Goal: Task Accomplishment & Management: Manage account settings

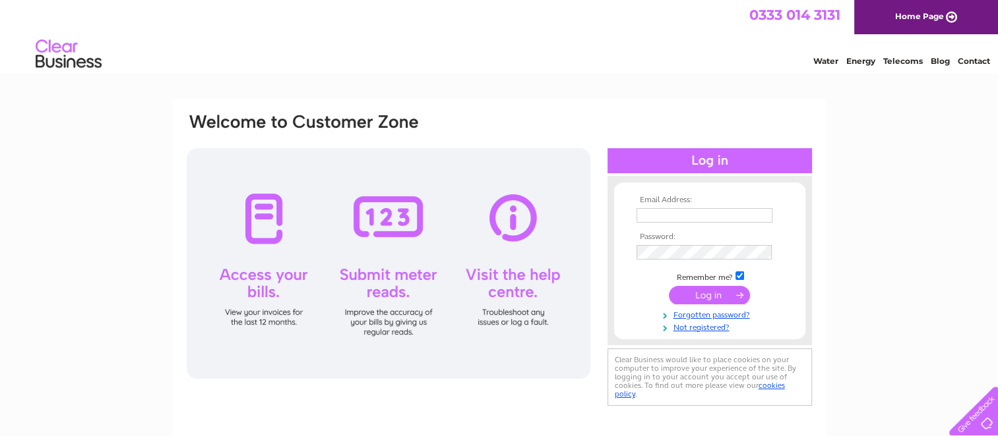
type input "lodgetrafalgar@gmail.com"
click at [704, 295] on input "submit" at bounding box center [709, 295] width 81 height 18
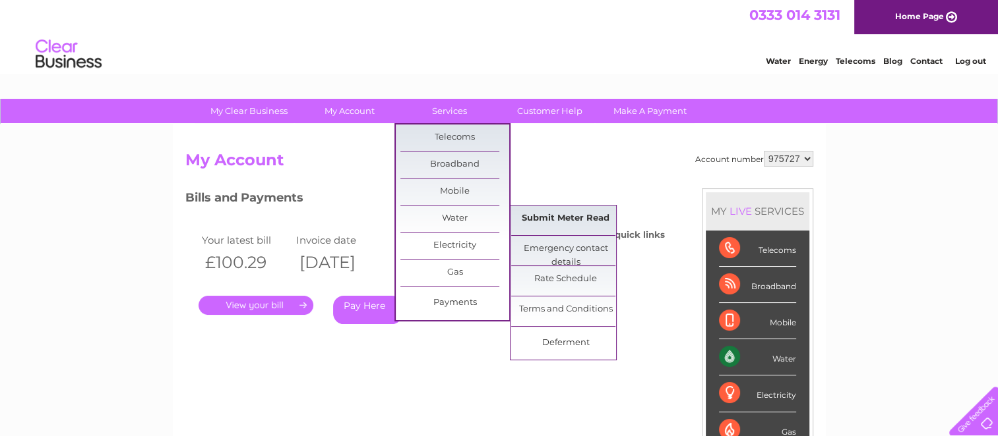
click at [543, 224] on link "Submit Meter Read" at bounding box center [565, 219] width 109 height 26
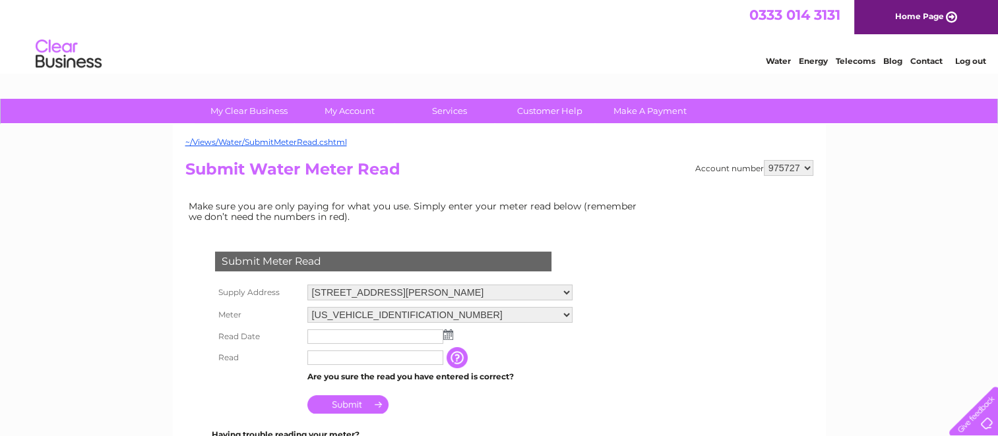
click at [449, 334] on img at bounding box center [448, 335] width 10 height 11
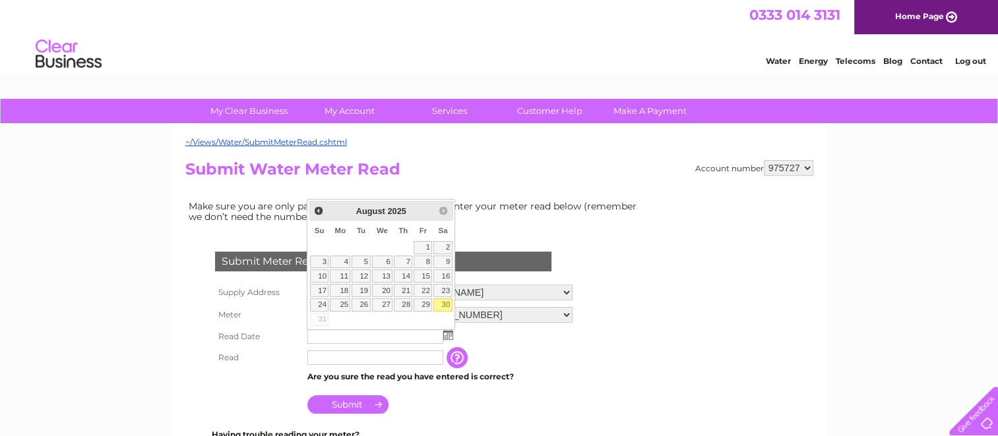
click at [445, 303] on link "30" at bounding box center [442, 305] width 18 height 13
type input "2025/08/30"
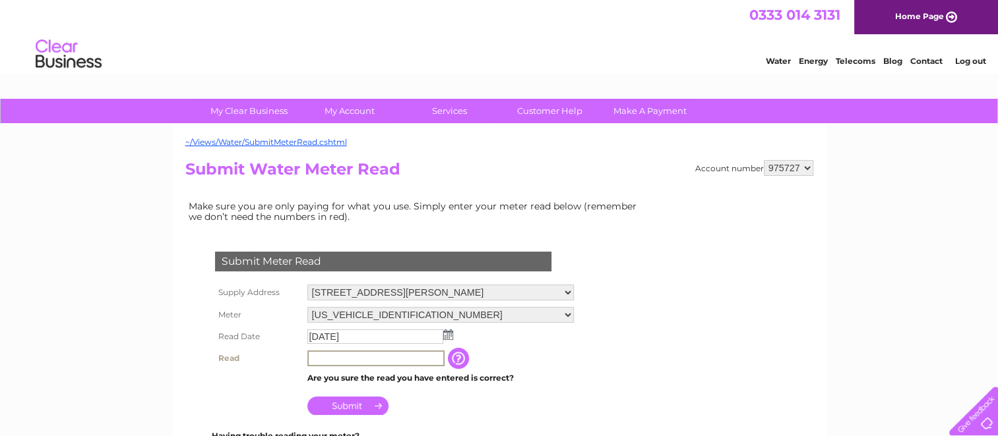
click at [311, 358] on input "text" at bounding box center [375, 359] width 137 height 16
type input "101"
click at [349, 406] on input "Submit" at bounding box center [347, 405] width 81 height 18
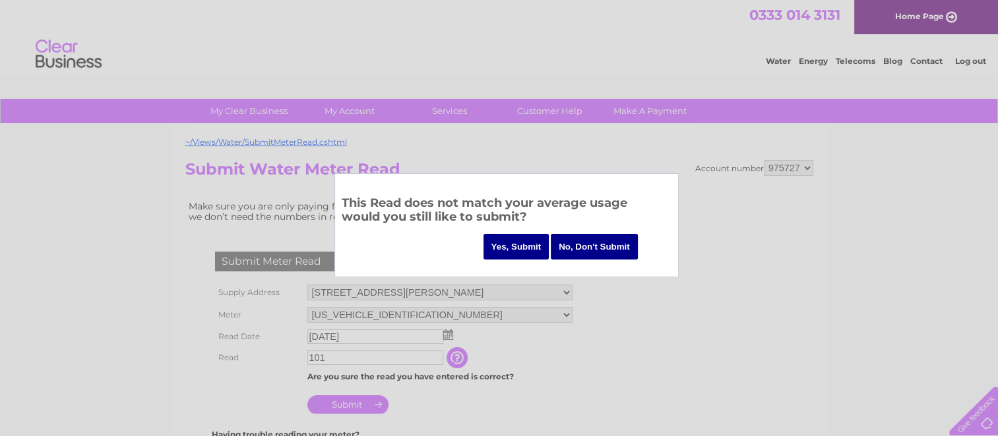
click at [517, 243] on input "Yes, Submit" at bounding box center [516, 247] width 66 height 26
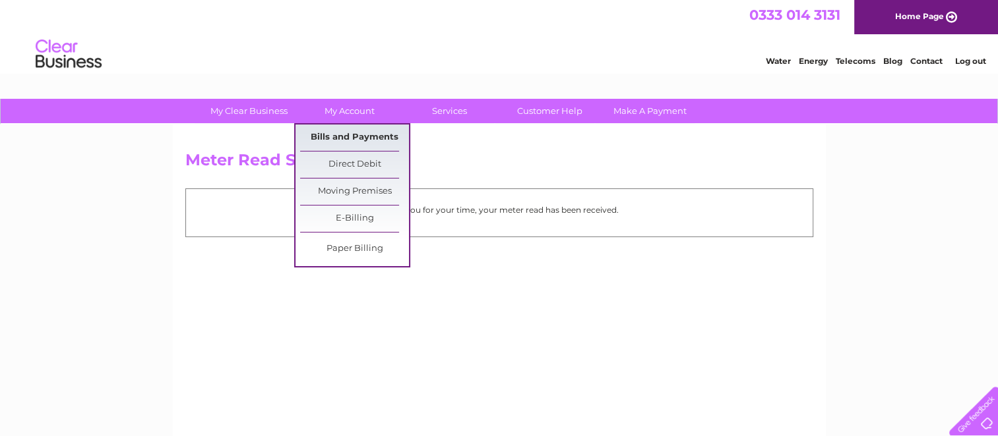
click at [340, 139] on link "Bills and Payments" at bounding box center [354, 138] width 109 height 26
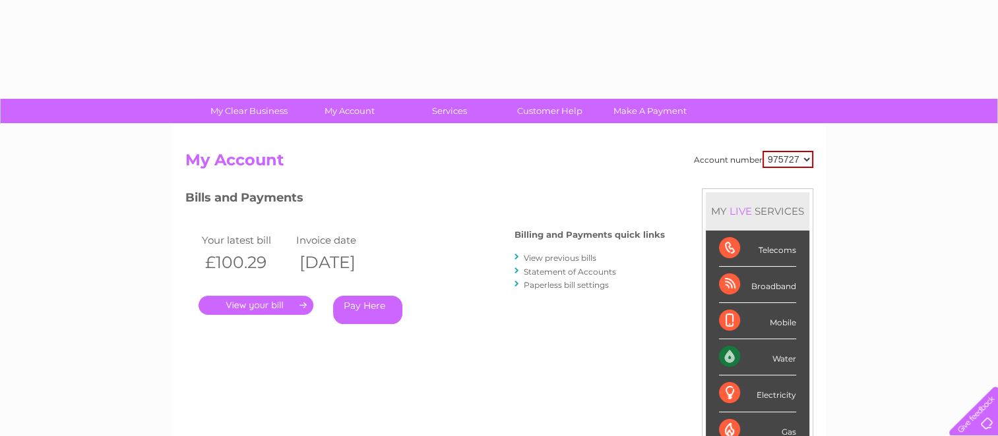
click at [340, 139] on div "Account number 975727 My Account MY LIVE SERVICES Telecoms Broadband Mobile Wat…" at bounding box center [499, 343] width 653 height 436
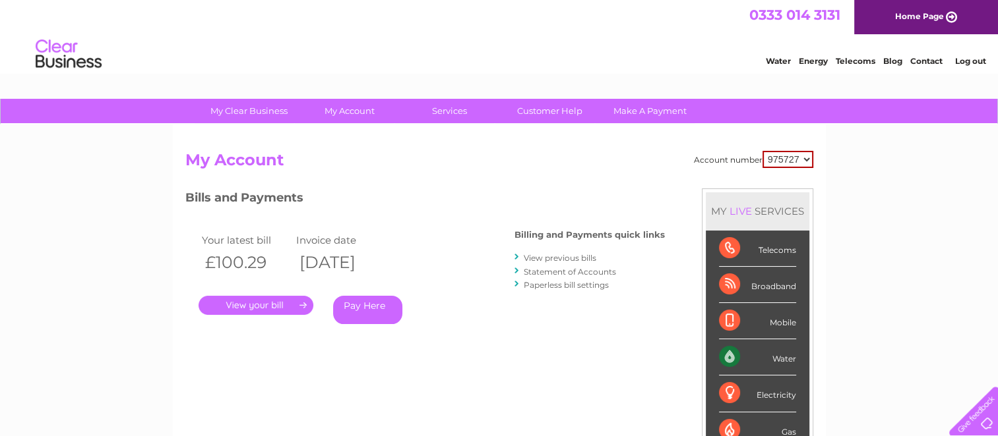
click at [533, 256] on link "View previous bills" at bounding box center [560, 258] width 73 height 10
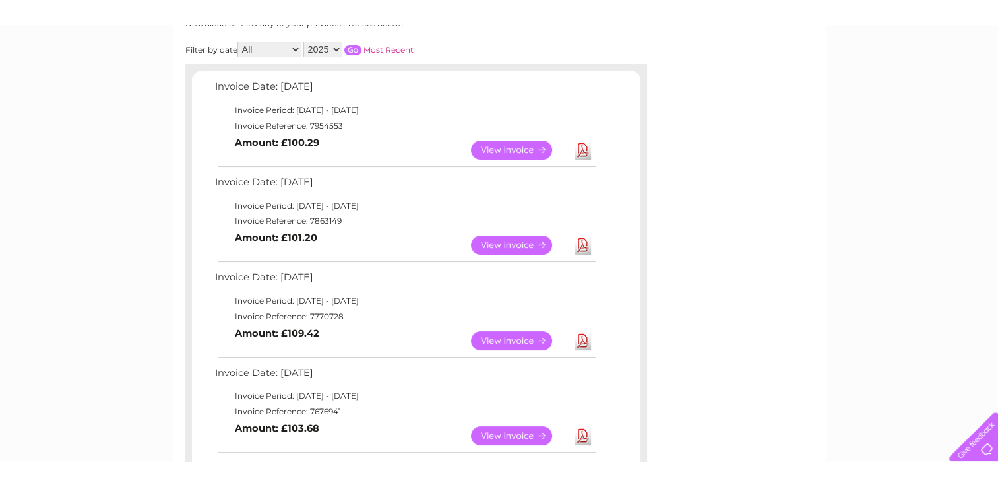
scroll to position [189, 0]
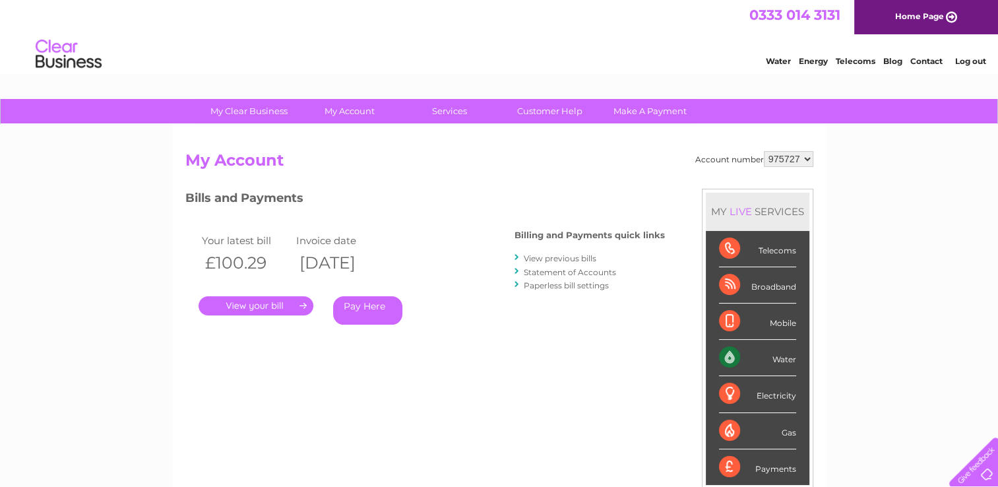
click at [684, 46] on div "Water Energy Telecoms Blog Contact Log out" at bounding box center [499, 55] width 998 height 43
click at [970, 62] on link "Log out" at bounding box center [969, 61] width 31 height 10
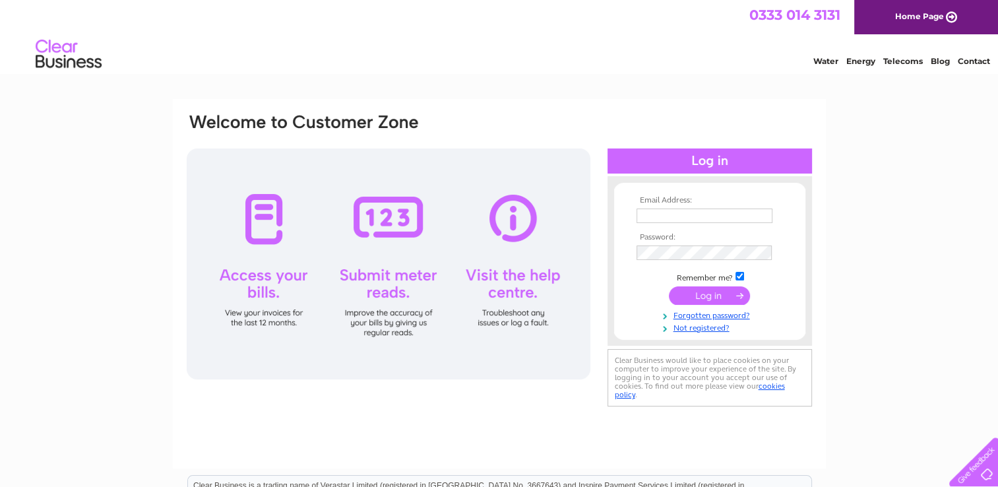
type input "[EMAIL_ADDRESS][DOMAIN_NAME]"
click at [715, 160] on div at bounding box center [709, 160] width 204 height 25
click at [702, 295] on input "submit" at bounding box center [709, 295] width 81 height 18
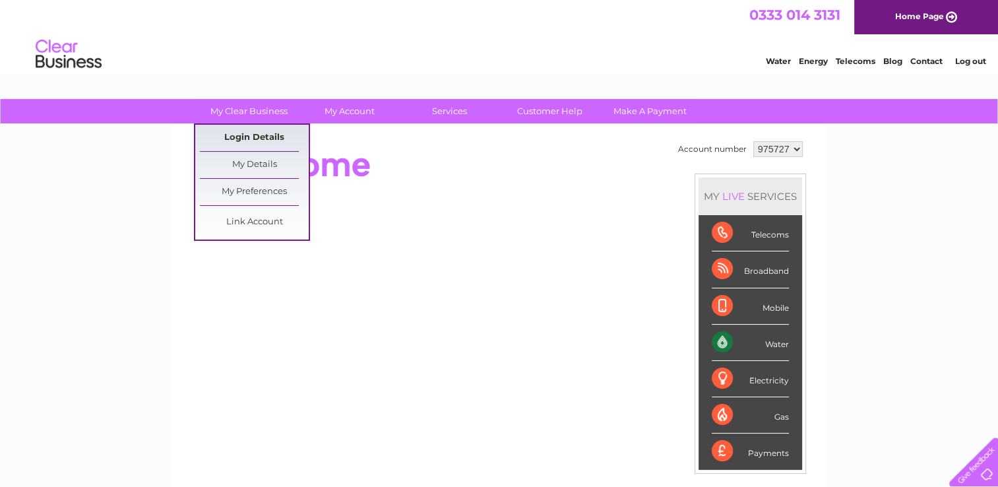
click at [253, 139] on link "Login Details" at bounding box center [254, 138] width 109 height 26
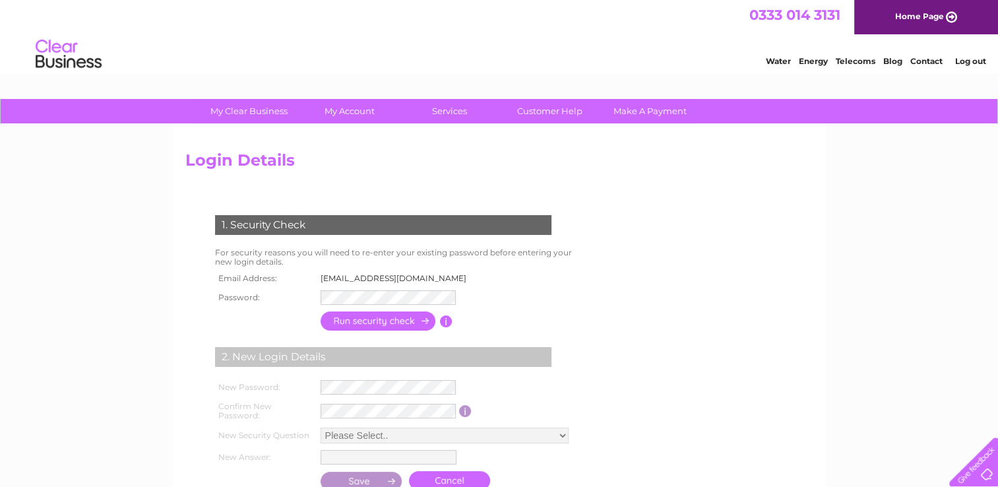
click at [253, 139] on div "Login Details 1. Security Check For security reasons you will need to re-enter …" at bounding box center [499, 329] width 653 height 408
drag, startPoint x: 344, startPoint y: 332, endPoint x: 359, endPoint y: 320, distance: 19.8
click at [359, 320] on td at bounding box center [378, 321] width 123 height 26
click at [359, 321] on input "button" at bounding box center [378, 320] width 116 height 19
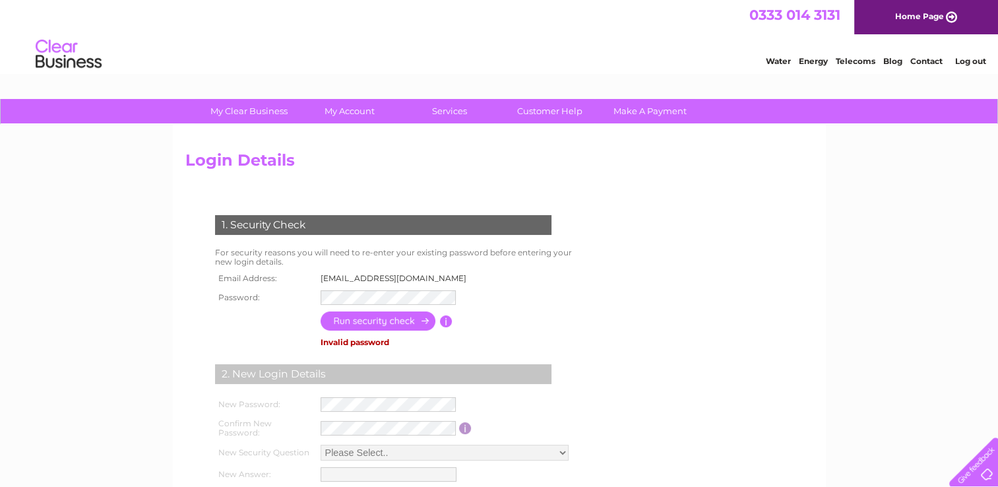
click at [333, 321] on input "button" at bounding box center [378, 320] width 116 height 19
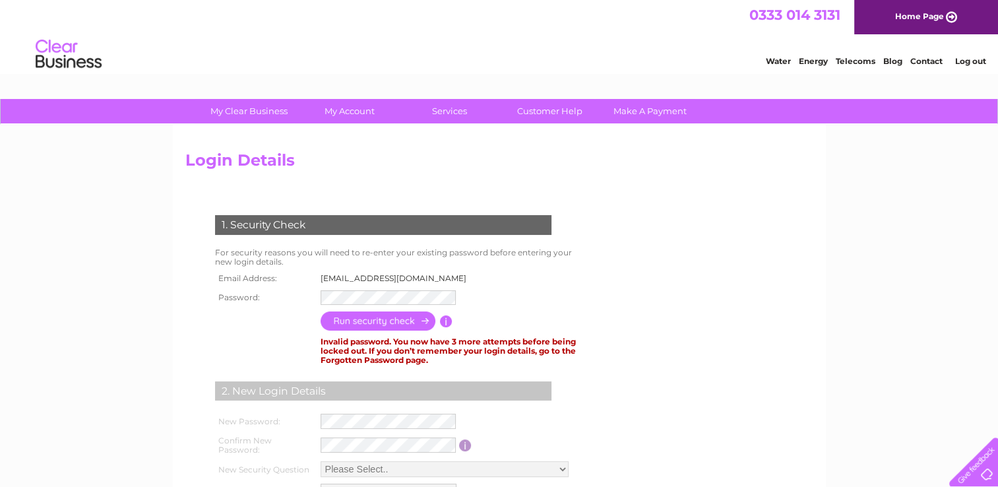
click at [966, 63] on link "Log out" at bounding box center [969, 61] width 31 height 10
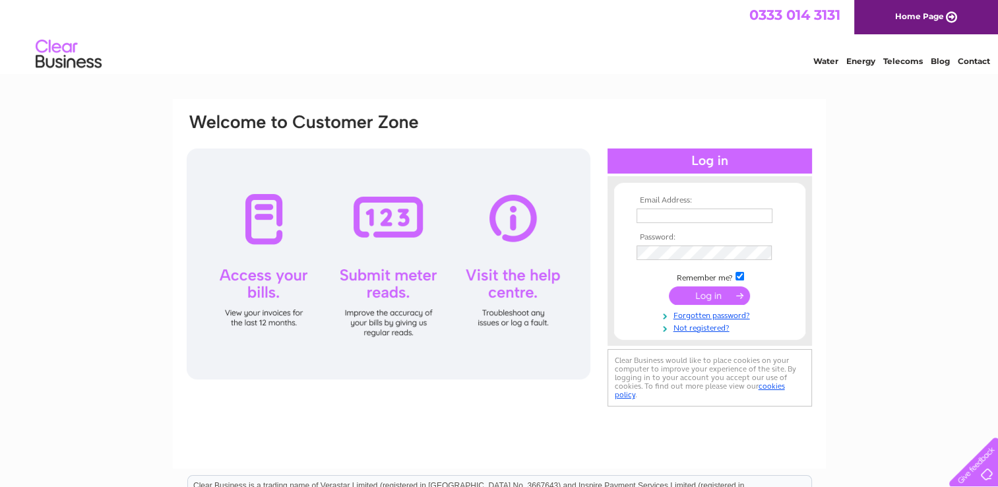
type input "[EMAIL_ADDRESS][DOMAIN_NAME]"
click at [706, 293] on input "submit" at bounding box center [709, 295] width 81 height 18
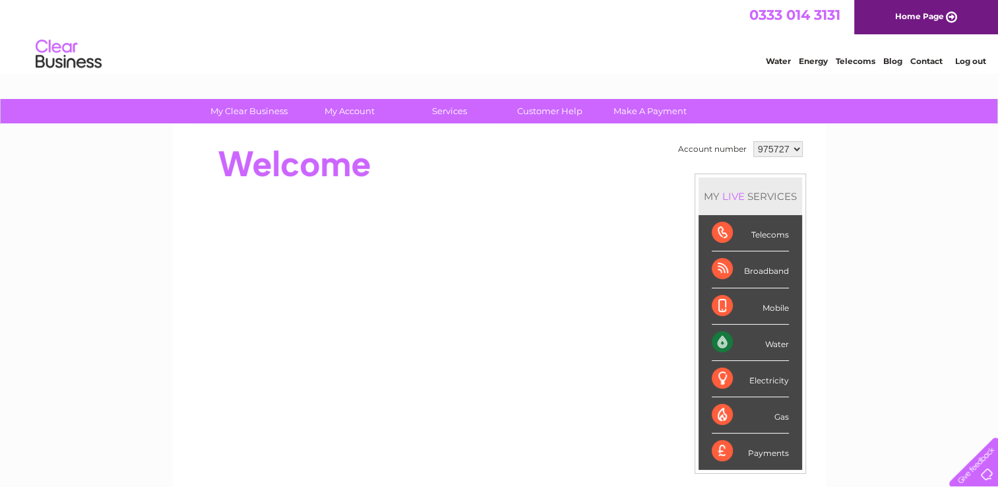
click at [969, 61] on link "Log out" at bounding box center [969, 61] width 31 height 10
